Goal: Information Seeking & Learning: Learn about a topic

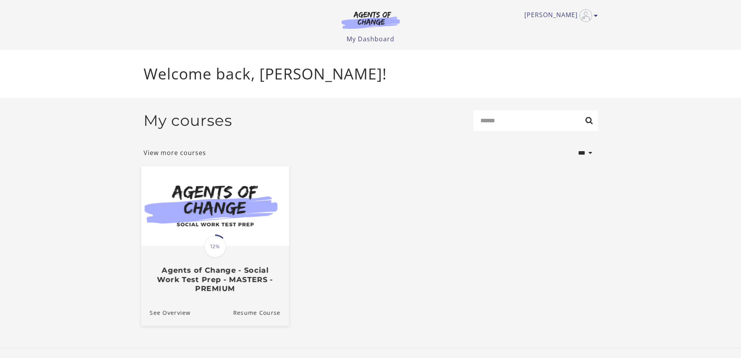
click at [218, 274] on h3 "Agents of Change - Social Work Test Prep - MASTERS - PREMIUM" at bounding box center [214, 278] width 131 height 27
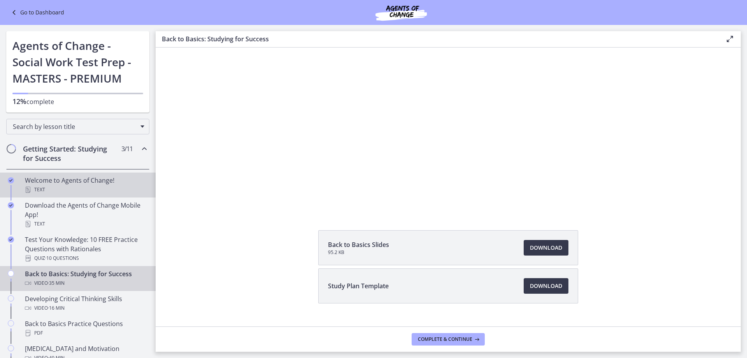
scroll to position [71, 0]
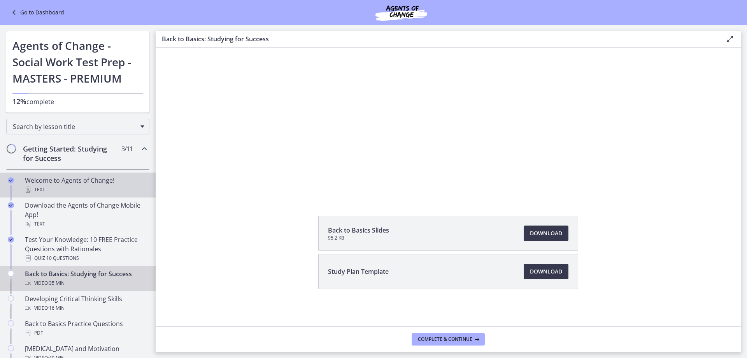
click at [42, 181] on div "Welcome to Agents of Change! Text" at bounding box center [85, 185] width 121 height 19
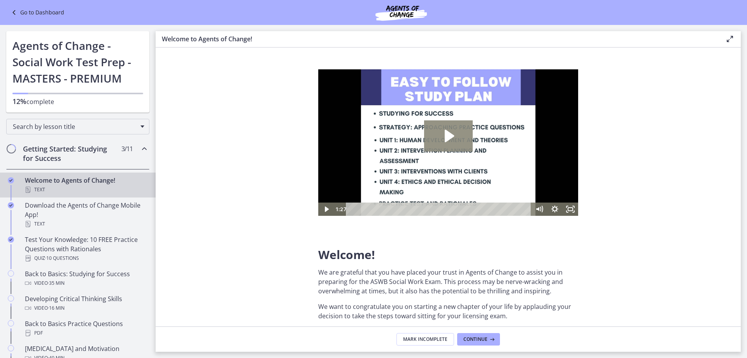
click at [442, 132] on icon "Play Video: c1o6hcmjueu5qasqsu00.mp4" at bounding box center [448, 135] width 49 height 31
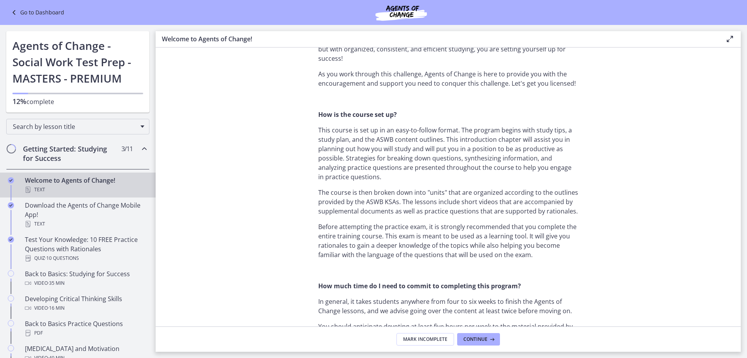
scroll to position [311, 0]
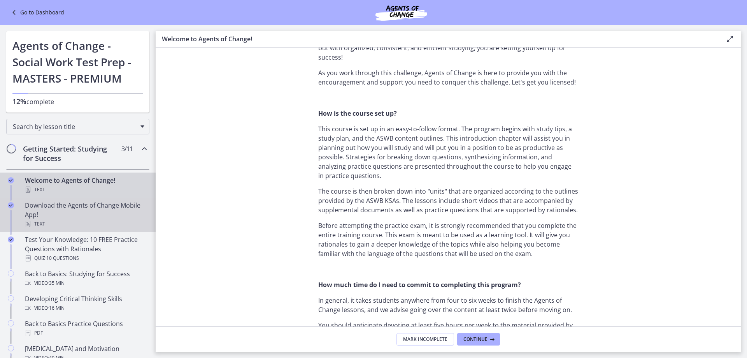
click at [79, 202] on div "Download the Agents of Change Mobile App! Text" at bounding box center [85, 214] width 121 height 28
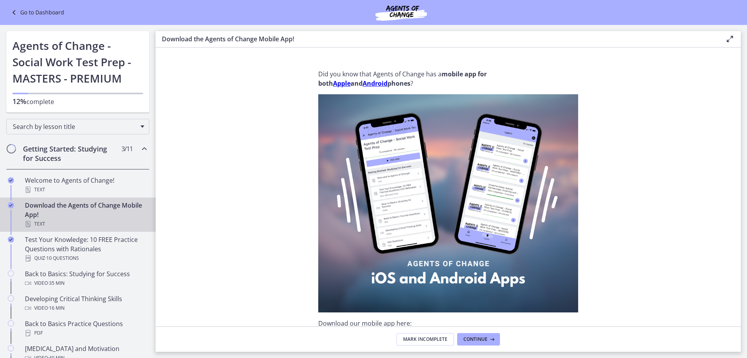
click at [70, 141] on div "Getting Started: Studying for Success 3 / 11 Completed" at bounding box center [77, 153] width 143 height 32
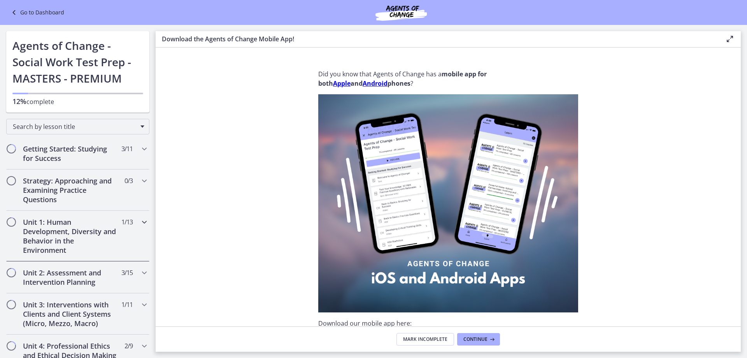
click at [62, 212] on div "Unit 1: Human Development, Diversity and Behavior in the Environment 1 / 13 Com…" at bounding box center [77, 236] width 143 height 51
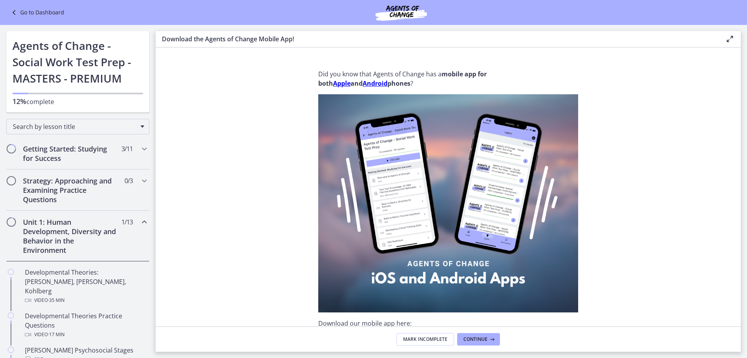
click at [74, 231] on h2 "Unit 1: Human Development, Diversity and Behavior in the Environment" at bounding box center [70, 235] width 95 height 37
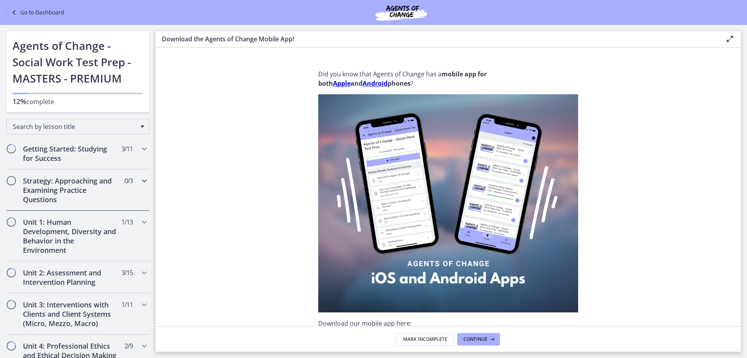
click at [73, 195] on h2 "Strategy: Approaching and Examining Practice Questions" at bounding box center [70, 190] width 95 height 28
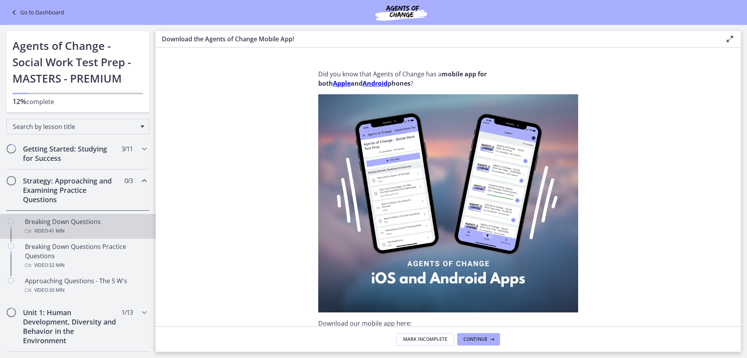
click at [75, 222] on div "Breaking Down Questions Video · 41 min" at bounding box center [85, 226] width 121 height 19
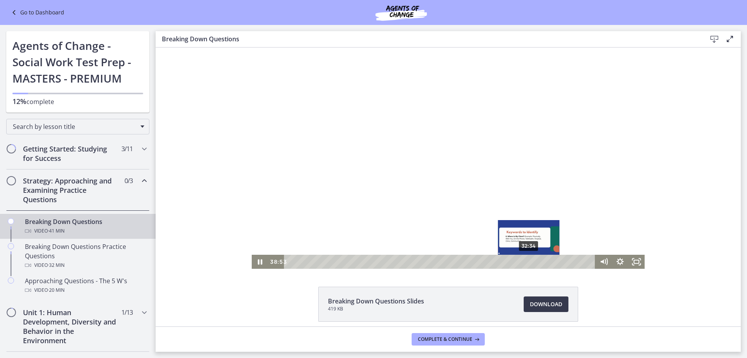
click at [527, 261] on div "32:34" at bounding box center [441, 262] width 302 height 14
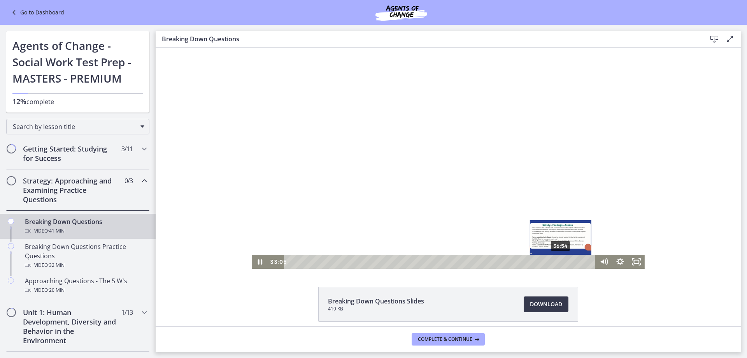
click at [558, 263] on div "36:54" at bounding box center [441, 262] width 302 height 14
click at [571, 260] on div "38:39" at bounding box center [441, 262] width 302 height 14
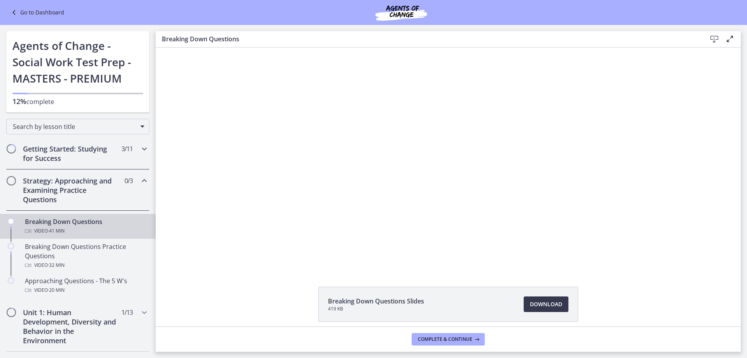
click at [67, 153] on h2 "Getting Started: Studying for Success" at bounding box center [70, 153] width 95 height 19
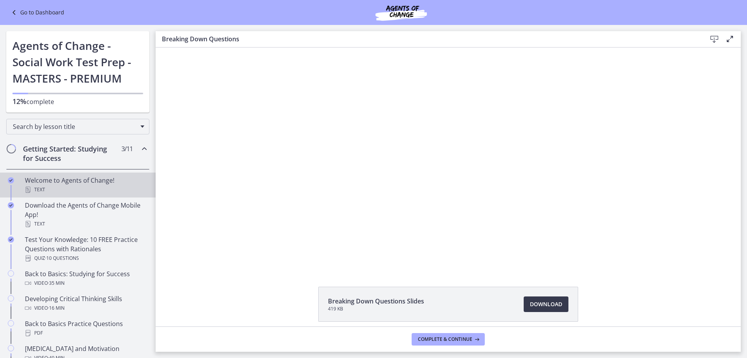
click at [64, 190] on div "Text" at bounding box center [85, 189] width 121 height 9
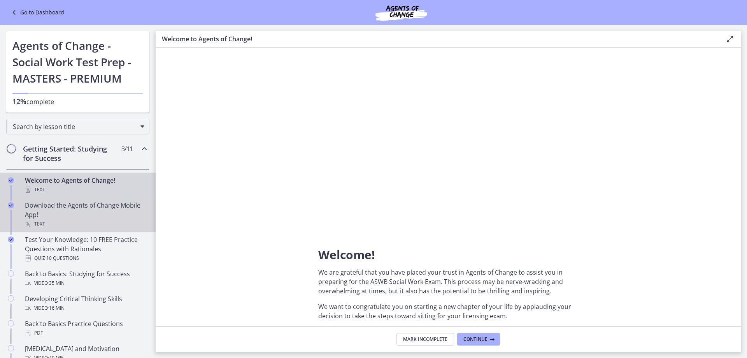
click at [62, 207] on div "Download the Agents of Change Mobile App! Text" at bounding box center [85, 214] width 121 height 28
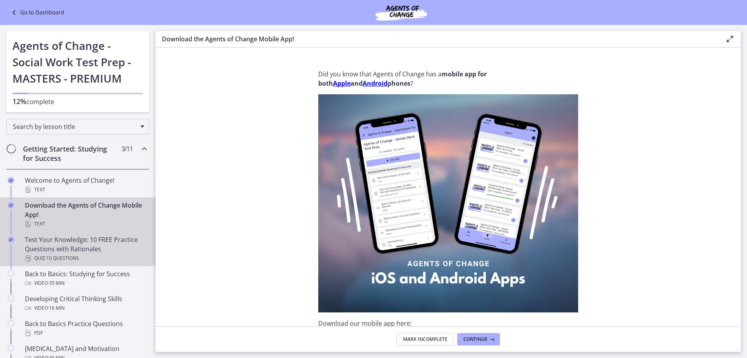
click at [51, 241] on div "Test Your Knowledge: 10 FREE Practice Questions with Rationales Quiz · 10 Quest…" at bounding box center [85, 249] width 121 height 28
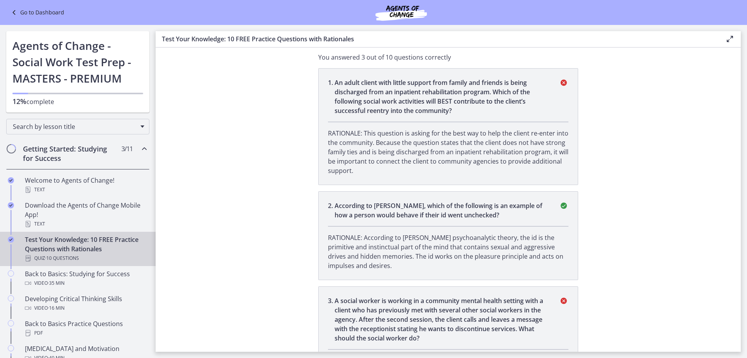
scroll to position [156, 0]
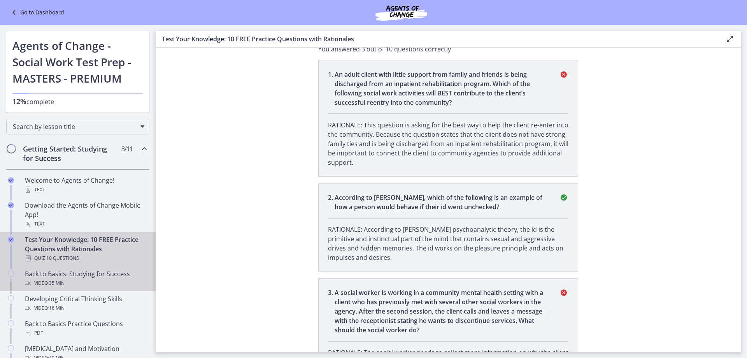
click at [81, 271] on div "Back to Basics: Studying for Success Video · 35 min" at bounding box center [85, 278] width 121 height 19
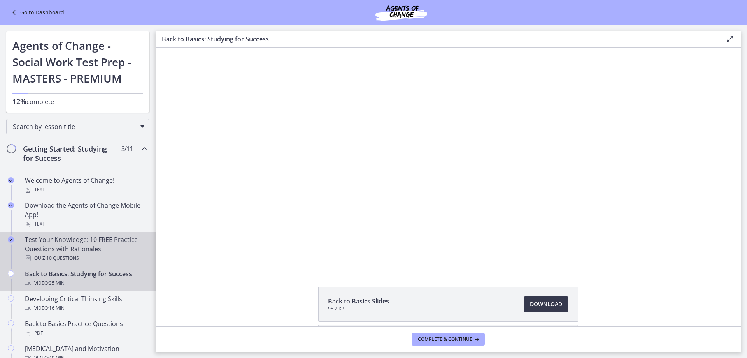
click at [102, 249] on div "Test Your Knowledge: 10 FREE Practice Questions with Rationales Quiz · 10 Quest…" at bounding box center [85, 249] width 121 height 28
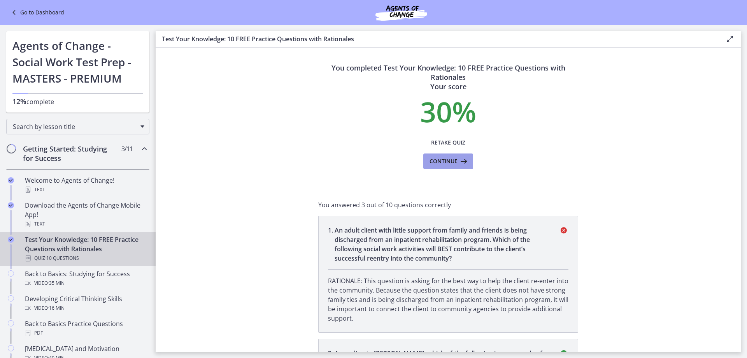
click at [453, 164] on span "Continue" at bounding box center [444, 160] width 28 height 9
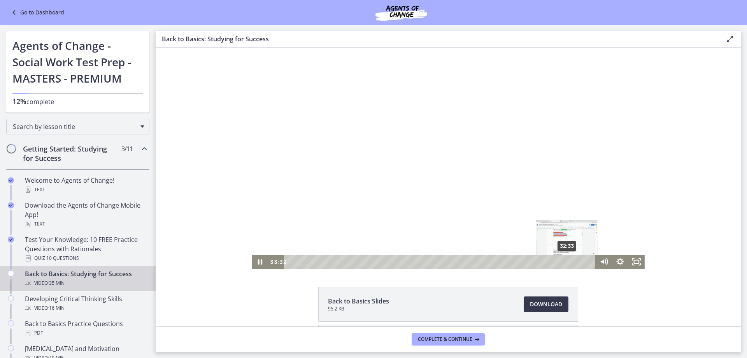
click at [565, 263] on div "32:33" at bounding box center [441, 262] width 302 height 14
click at [550, 263] on div "30:51" at bounding box center [441, 262] width 302 height 14
click at [529, 262] on div "28:18" at bounding box center [441, 262] width 302 height 14
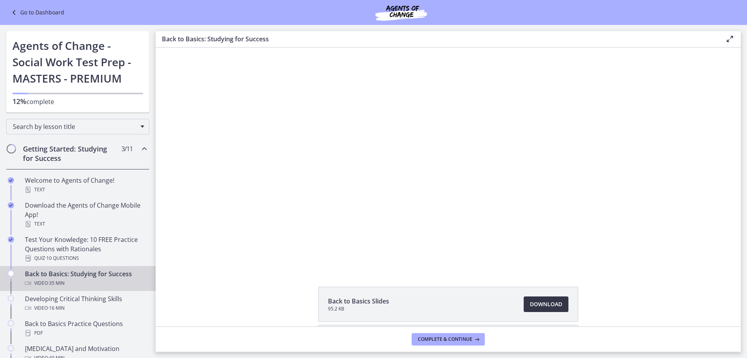
click at [547, 300] on span "Download Opens in a new window" at bounding box center [546, 303] width 32 height 9
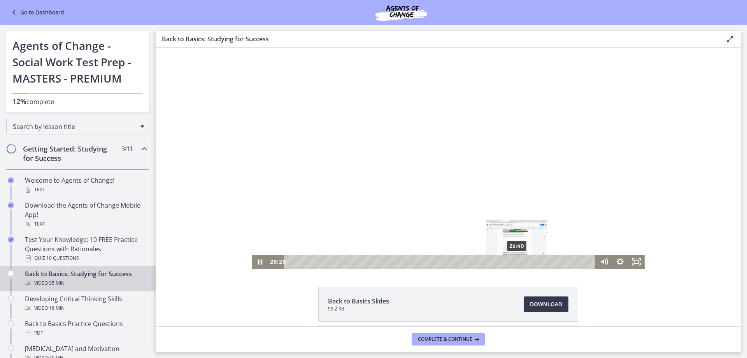
click at [514, 260] on div "26:40" at bounding box center [441, 262] width 302 height 14
click at [480, 261] on div "22:39" at bounding box center [441, 262] width 302 height 14
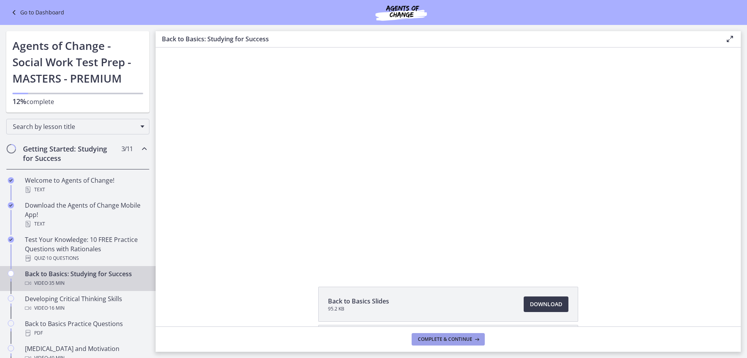
click at [441, 337] on span "Complete & continue" at bounding box center [445, 339] width 54 height 6
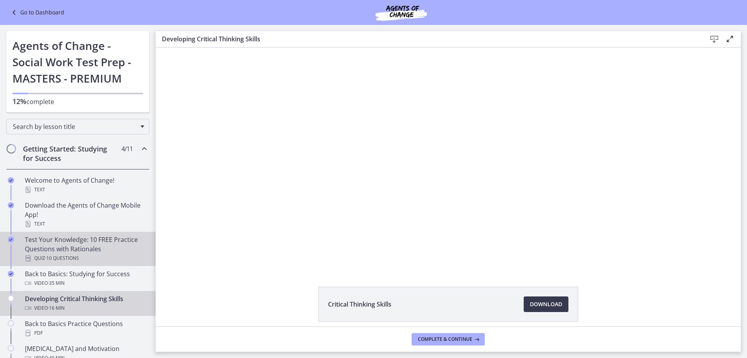
click at [79, 252] on div "Test Your Knowledge: 10 FREE Practice Questions with Rationales Quiz · 10 Quest…" at bounding box center [85, 249] width 121 height 28
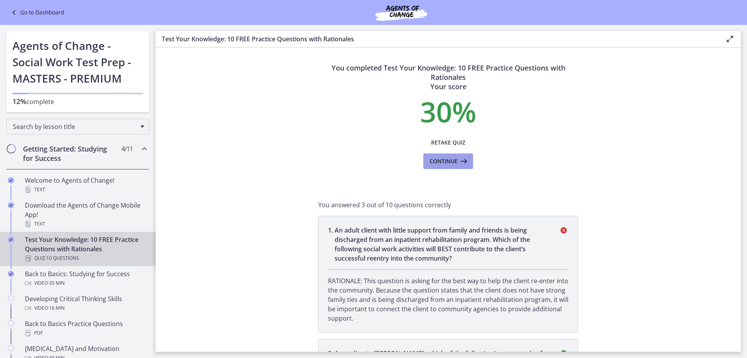
click at [443, 157] on span "Continue" at bounding box center [444, 160] width 28 height 9
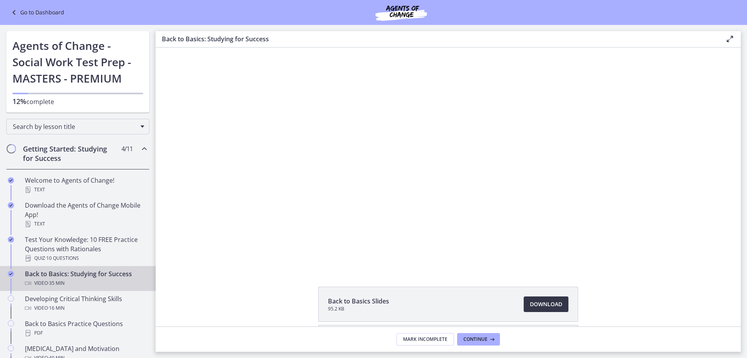
click at [545, 297] on link "Download Opens in a new window" at bounding box center [546, 304] width 45 height 16
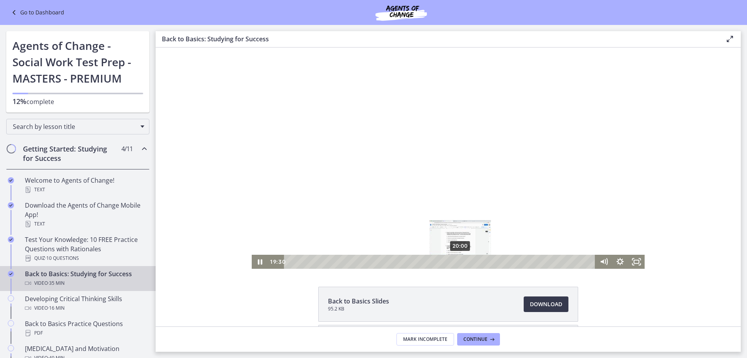
click at [458, 260] on div "20:00" at bounding box center [441, 262] width 302 height 14
click at [465, 260] on div "20:52" at bounding box center [441, 262] width 302 height 14
click at [473, 261] on div "21:52" at bounding box center [441, 262] width 302 height 14
click at [479, 260] on div "22:22" at bounding box center [441, 262] width 302 height 14
click at [476, 260] on div "22:06" at bounding box center [441, 262] width 302 height 14
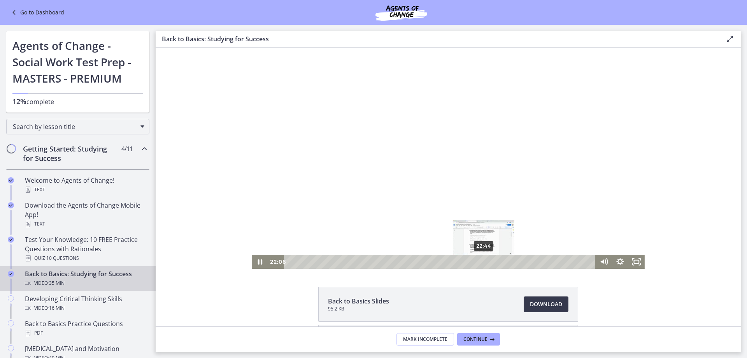
click at [482, 262] on div "22:44" at bounding box center [441, 262] width 302 height 14
click at [492, 261] on div "24:03" at bounding box center [441, 262] width 302 height 14
click at [497, 261] on div "24:39" at bounding box center [441, 262] width 302 height 14
click at [502, 261] on div "25:15" at bounding box center [441, 262] width 302 height 14
click at [498, 261] on div "24:47" at bounding box center [441, 262] width 302 height 14
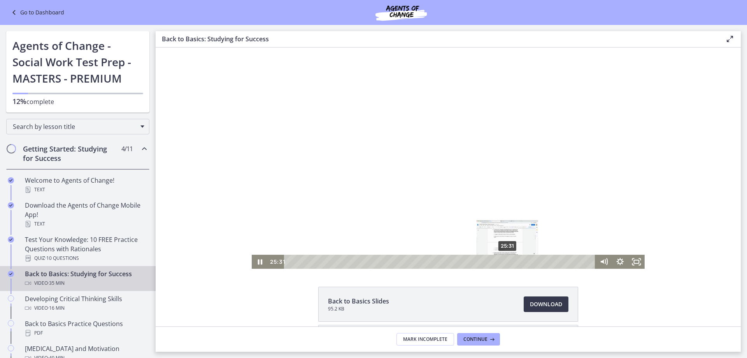
click at [505, 260] on div "25:31" at bounding box center [441, 262] width 302 height 14
click at [519, 260] on div "27:12" at bounding box center [441, 262] width 302 height 14
click at [532, 260] on div "28:43" at bounding box center [441, 262] width 302 height 14
click at [544, 259] on div "30:10" at bounding box center [441, 262] width 302 height 14
click at [553, 259] on div "31:11" at bounding box center [441, 262] width 302 height 14
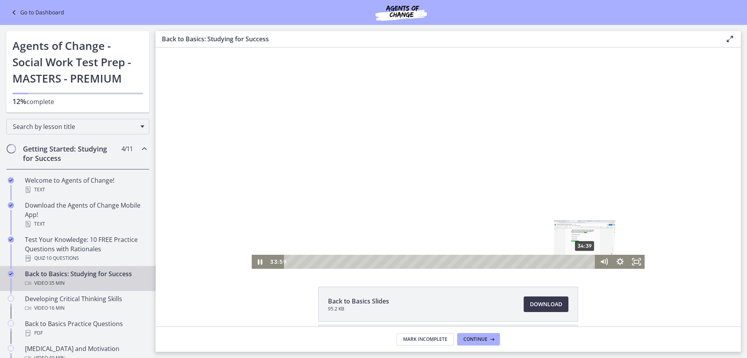
click at [583, 260] on div "34:39" at bounding box center [441, 262] width 302 height 14
click at [585, 261] on div "Playbar" at bounding box center [587, 261] width 5 height 5
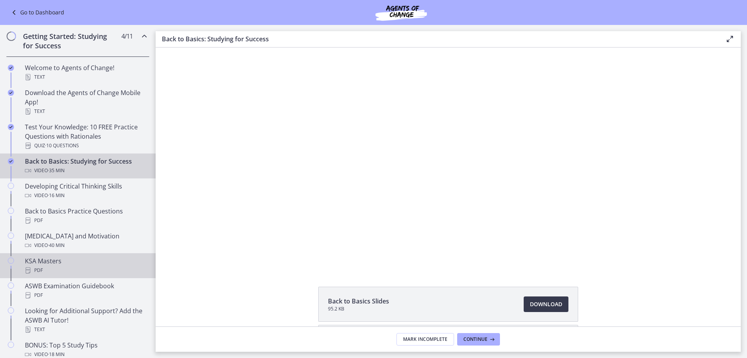
scroll to position [117, 0]
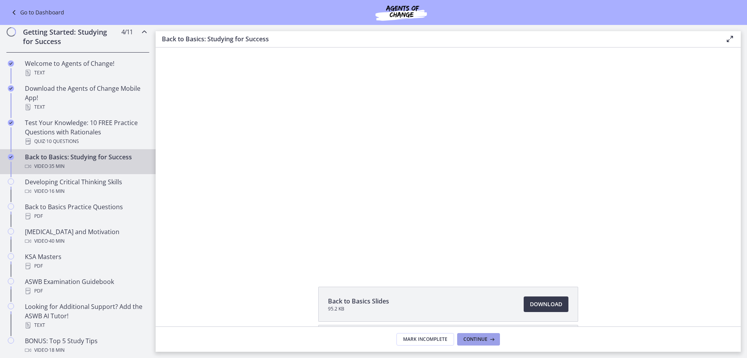
click at [486, 336] on span "Continue" at bounding box center [476, 339] width 24 height 6
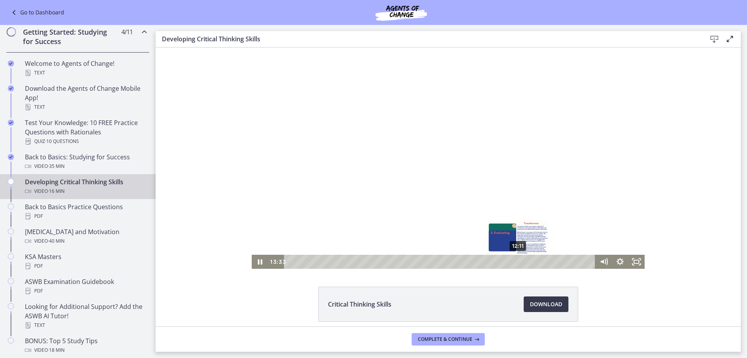
click at [516, 263] on div "12:11" at bounding box center [441, 262] width 302 height 14
click at [536, 260] on div "13:15" at bounding box center [441, 262] width 302 height 14
click at [546, 260] on div "13:38" at bounding box center [441, 262] width 302 height 14
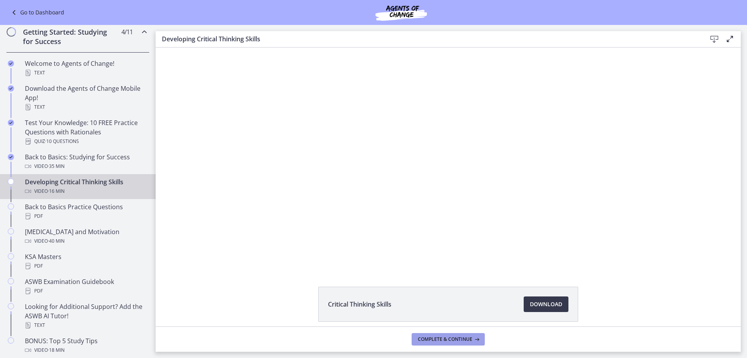
click at [471, 338] on span "Complete & continue" at bounding box center [445, 339] width 54 height 6
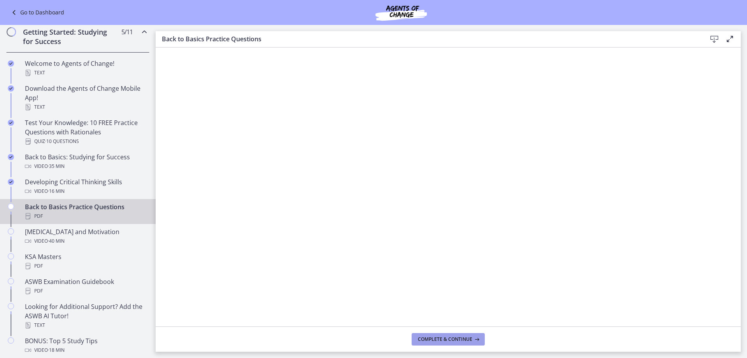
click at [443, 336] on span "Complete & continue" at bounding box center [445, 339] width 54 height 6
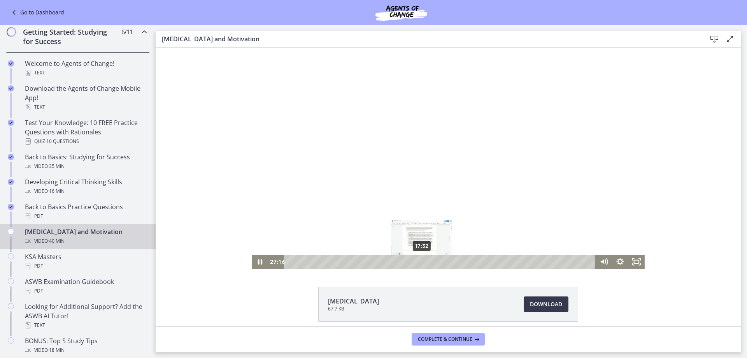
click at [419, 260] on div "17:32" at bounding box center [441, 262] width 302 height 14
click at [371, 263] on div "13:21" at bounding box center [441, 262] width 302 height 14
click at [279, 261] on div "5:36 0:00" at bounding box center [432, 262] width 328 height 14
click at [291, 260] on div "0:32" at bounding box center [441, 262] width 302 height 14
click at [488, 262] on div "26:44" at bounding box center [441, 262] width 302 height 14
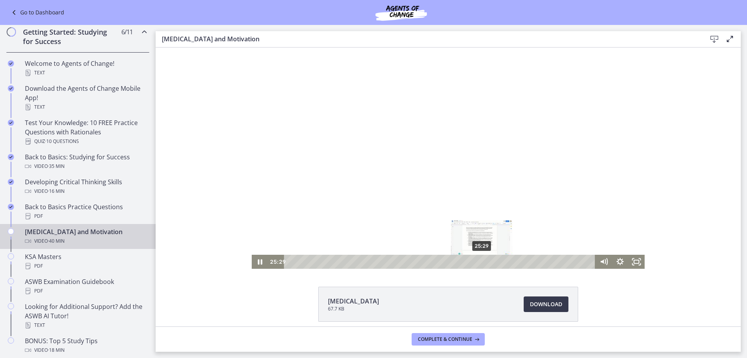
click at [479, 260] on div "25:29" at bounding box center [441, 262] width 302 height 14
click at [461, 261] on div "23:04" at bounding box center [441, 262] width 302 height 14
click at [452, 262] on div "21:55" at bounding box center [441, 262] width 302 height 14
click at [435, 260] on div "19:48" at bounding box center [441, 262] width 302 height 14
click at [428, 261] on div "19:05" at bounding box center [441, 262] width 302 height 14
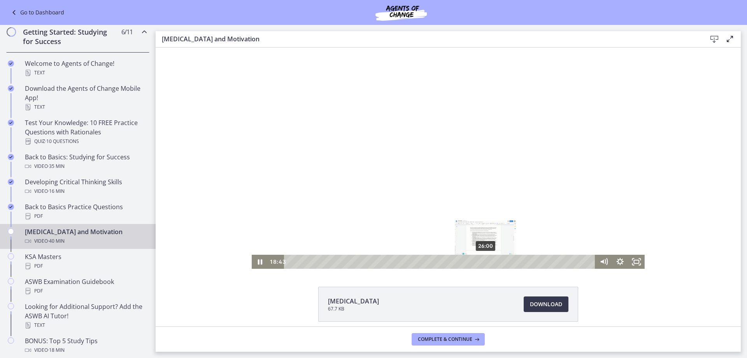
click at [487, 260] on div "26:00" at bounding box center [441, 262] width 302 height 14
click at [506, 260] on div "29:00" at bounding box center [441, 262] width 302 height 14
click at [521, 259] on div "31:01" at bounding box center [441, 262] width 302 height 14
click at [328, 184] on div at bounding box center [448, 157] width 393 height 221
click at [516, 260] on div "31:20" at bounding box center [441, 262] width 302 height 14
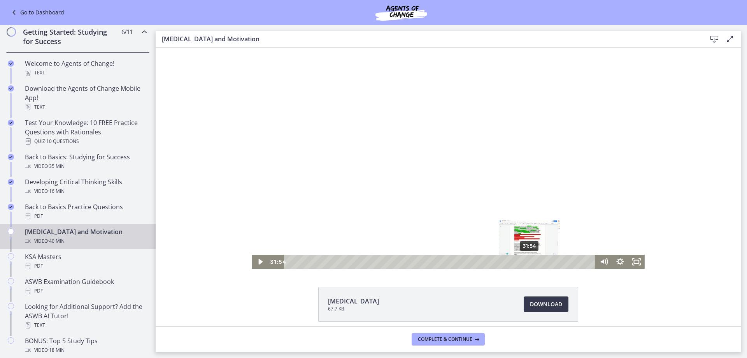
click at [527, 259] on div "31:54" at bounding box center [441, 262] width 302 height 14
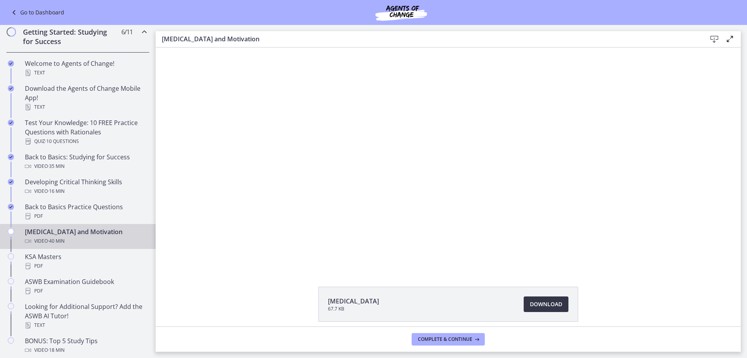
click at [539, 304] on span "Download Opens in a new window" at bounding box center [546, 303] width 32 height 9
click at [454, 337] on span "Complete & continue" at bounding box center [445, 339] width 54 height 6
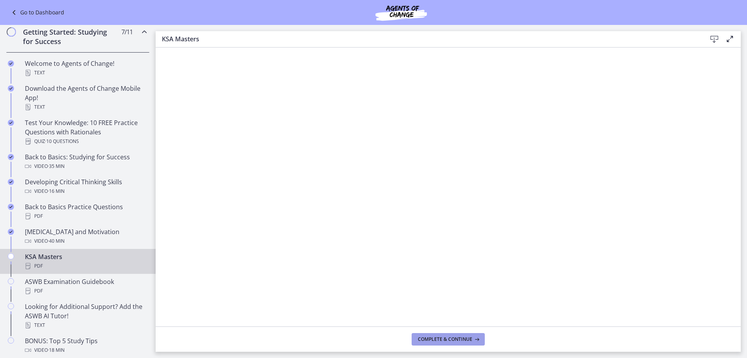
click at [449, 337] on span "Complete & continue" at bounding box center [445, 339] width 54 height 6
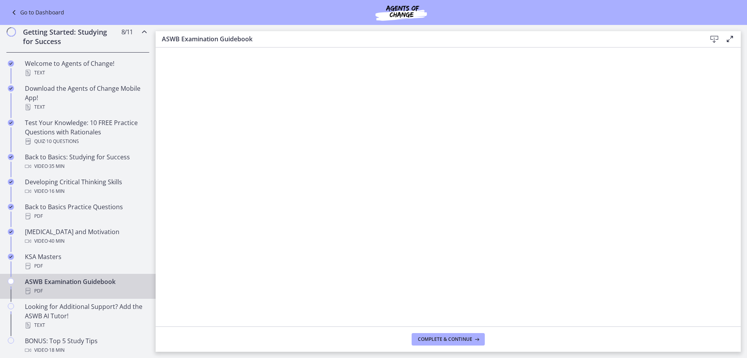
click at [505, 18] on div "Go to Dashboard" at bounding box center [373, 12] width 747 height 25
